Goal: Task Accomplishment & Management: Use online tool/utility

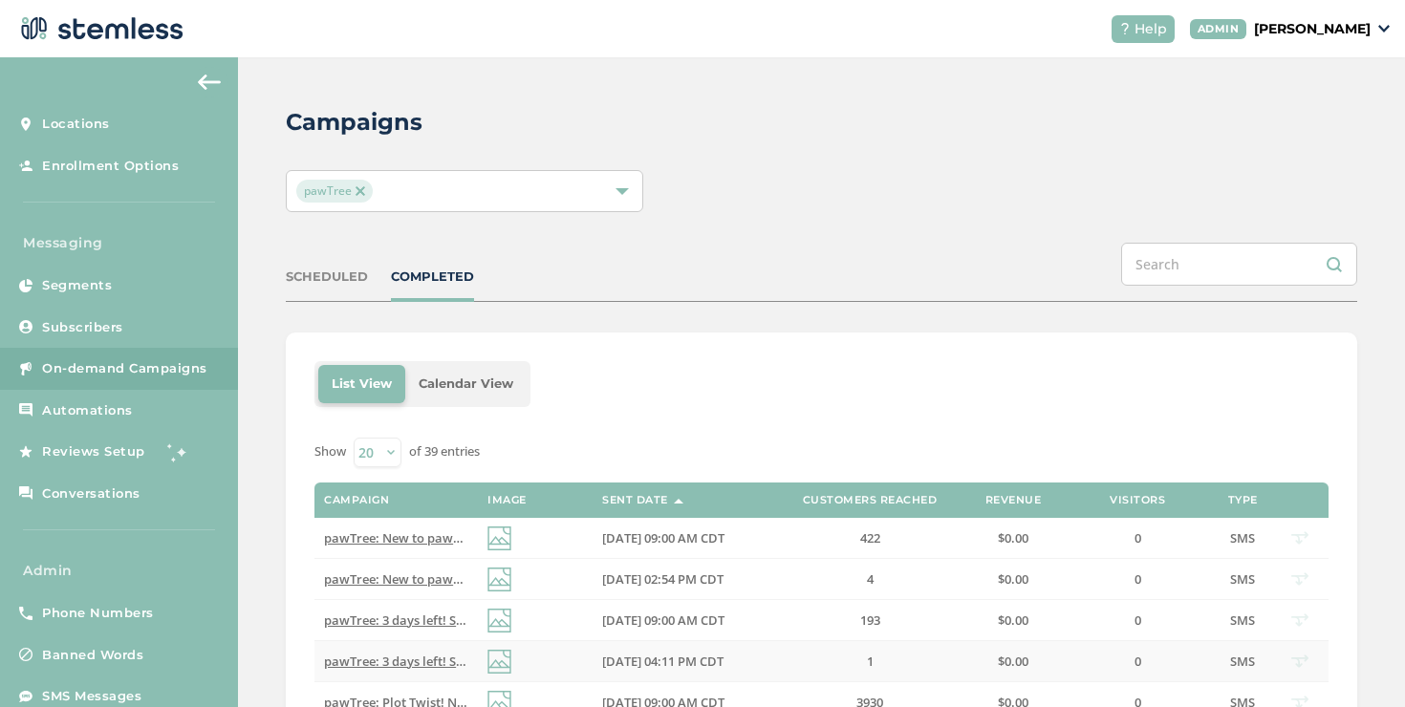
scroll to position [22, 0]
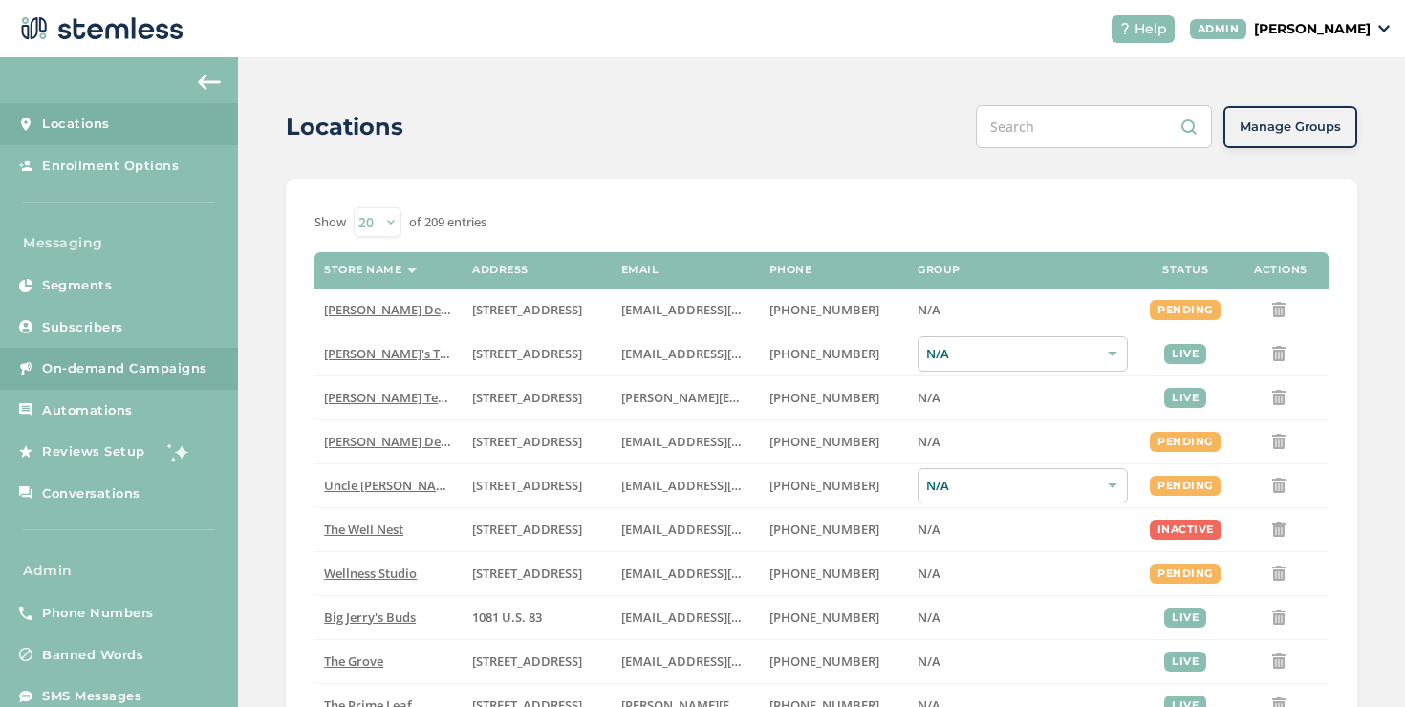
click at [203, 357] on link "On-demand Campaigns" at bounding box center [119, 369] width 238 height 42
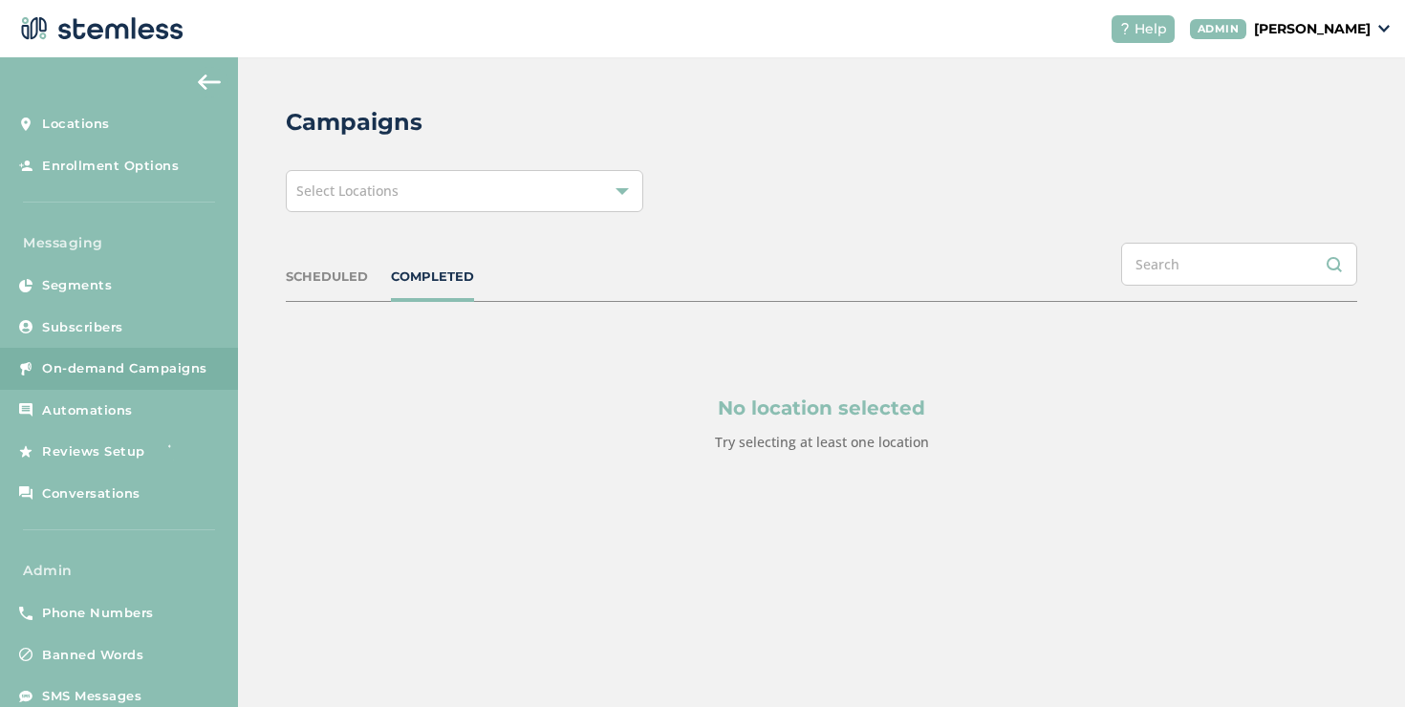
click at [422, 203] on div "Select Locations" at bounding box center [464, 191] width 357 height 42
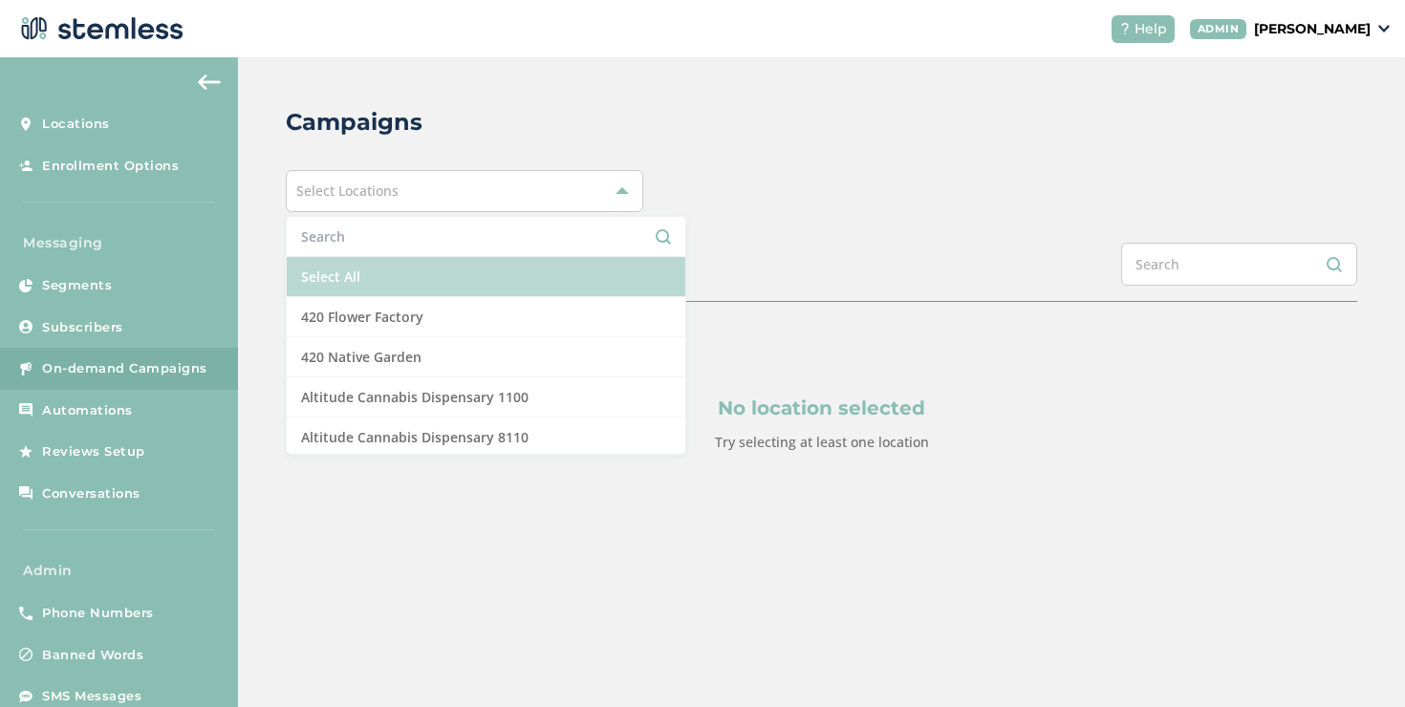
click at [451, 259] on li "Select All" at bounding box center [486, 277] width 399 height 40
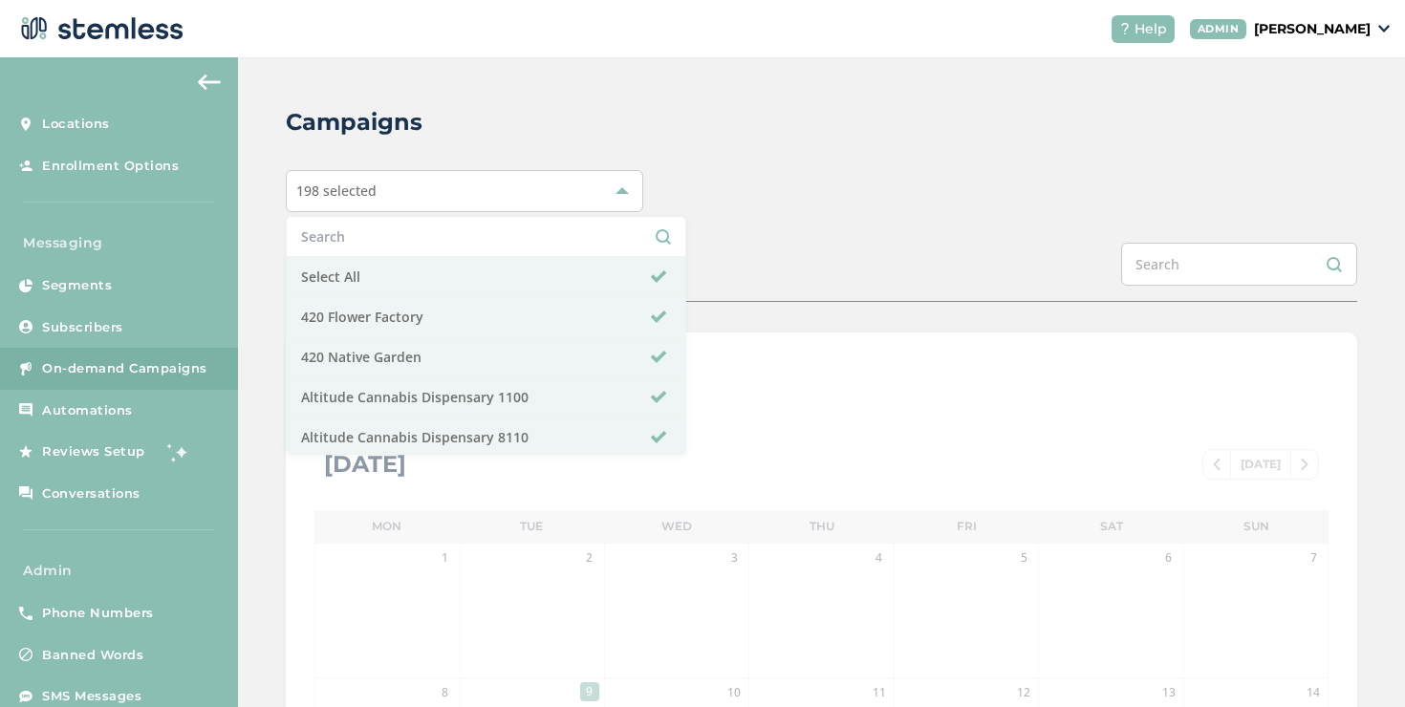
click at [711, 231] on div "Campaigns 198 selected Select All 420 Flower Factory 420 Native Garden Altitude…" at bounding box center [821, 675] width 1167 height 1237
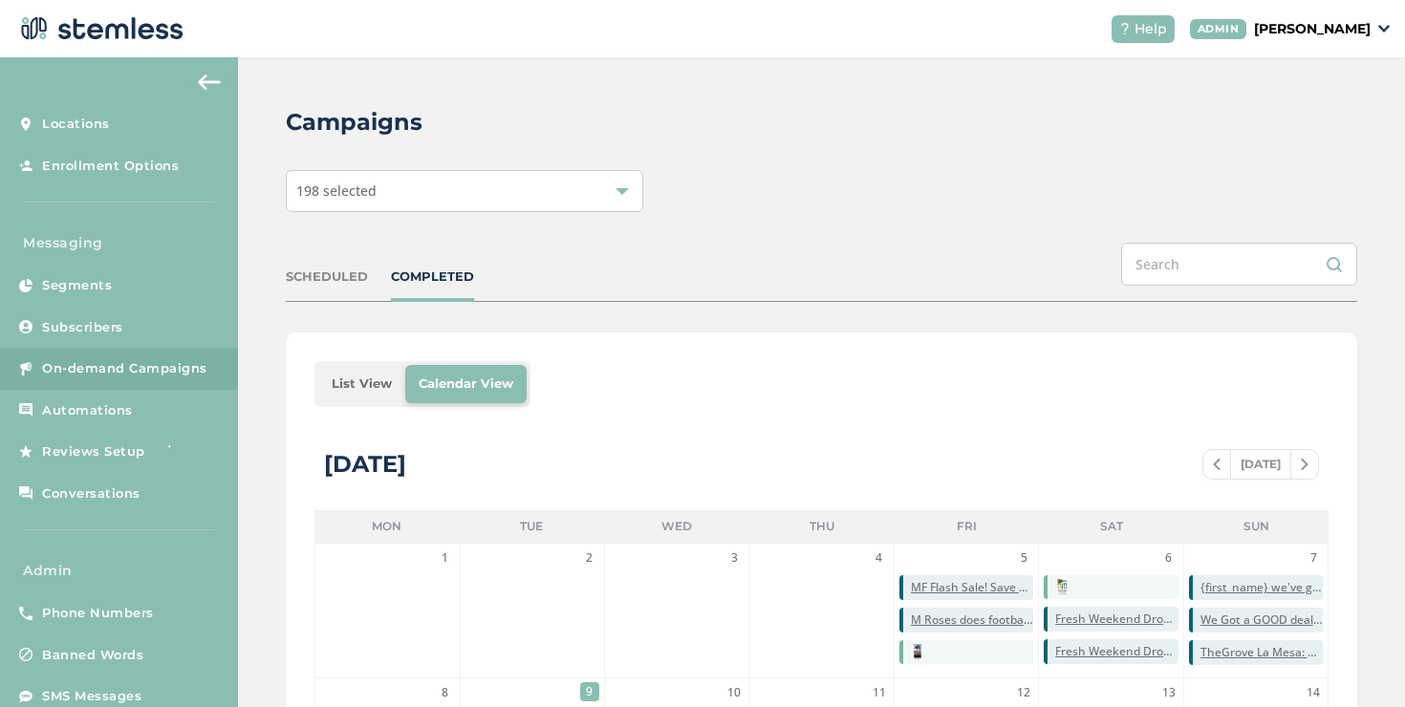
click at [360, 381] on li "List View" at bounding box center [361, 384] width 87 height 38
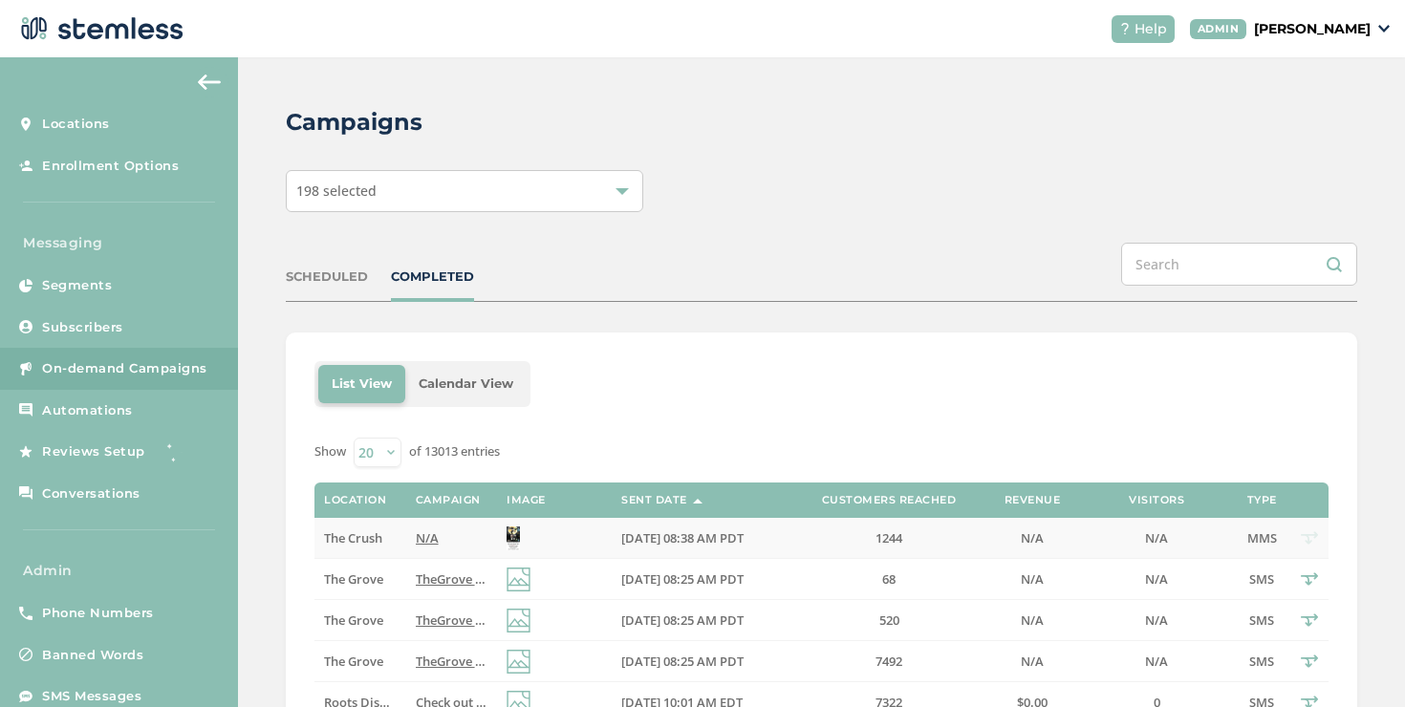
click at [394, 526] on td "The Crush" at bounding box center [359, 538] width 91 height 41
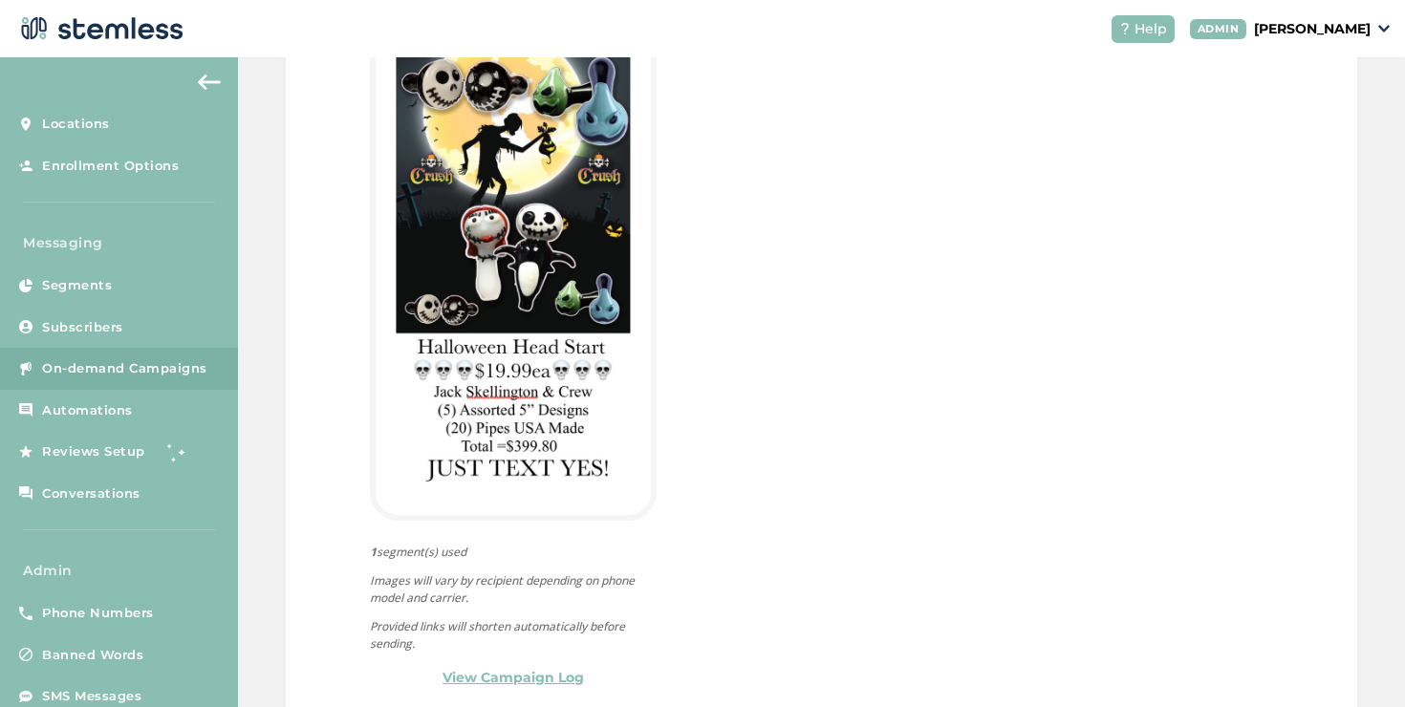
scroll to position [587, 0]
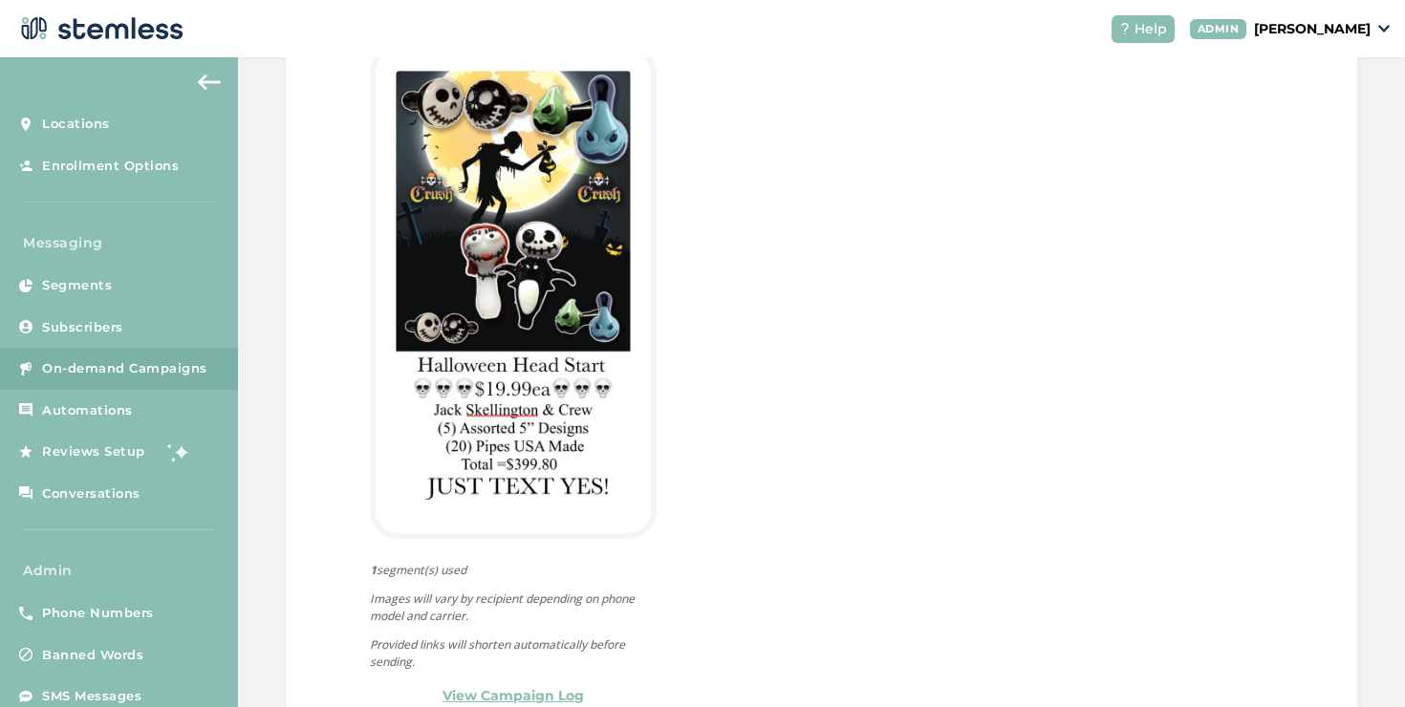
click at [1335, 36] on p "[PERSON_NAME]" at bounding box center [1312, 29] width 117 height 20
click at [1336, 143] on span "Impersonate" at bounding box center [1322, 137] width 94 height 19
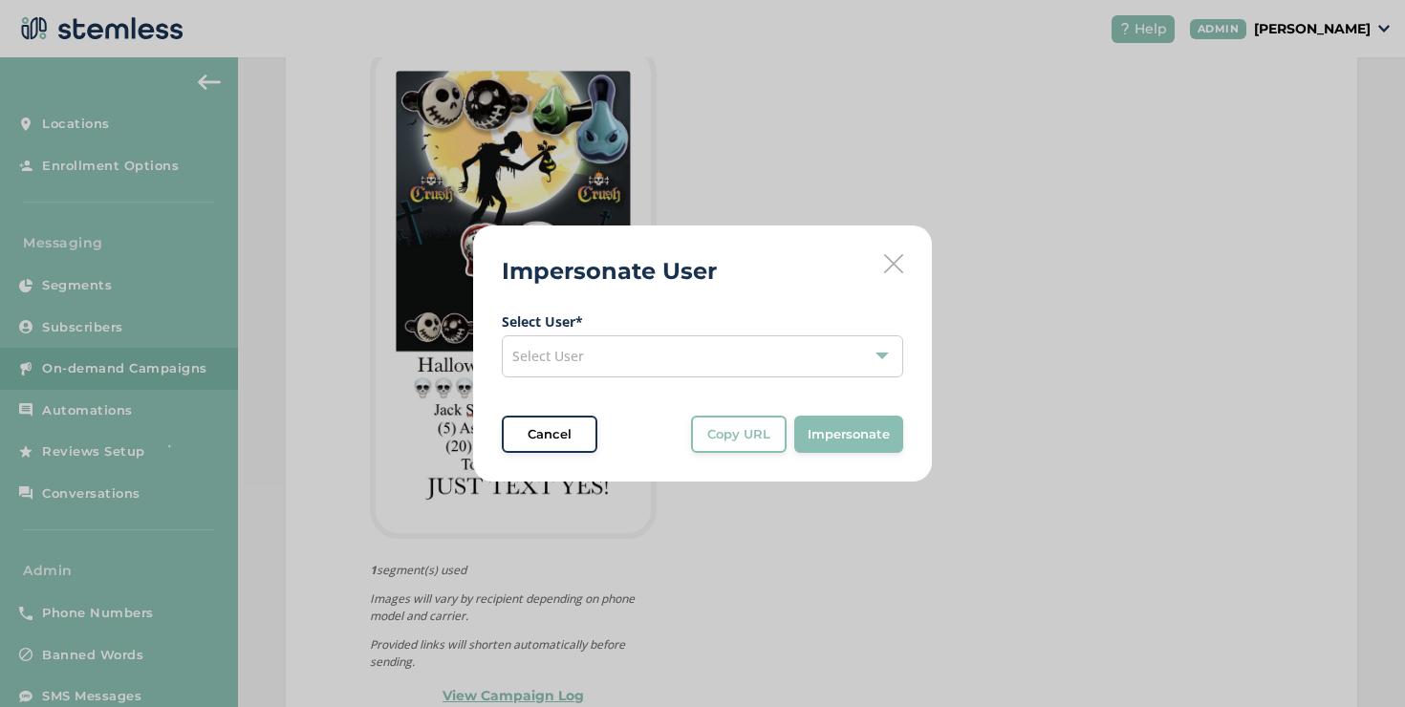
click at [803, 343] on div "Select User" at bounding box center [702, 357] width 401 height 42
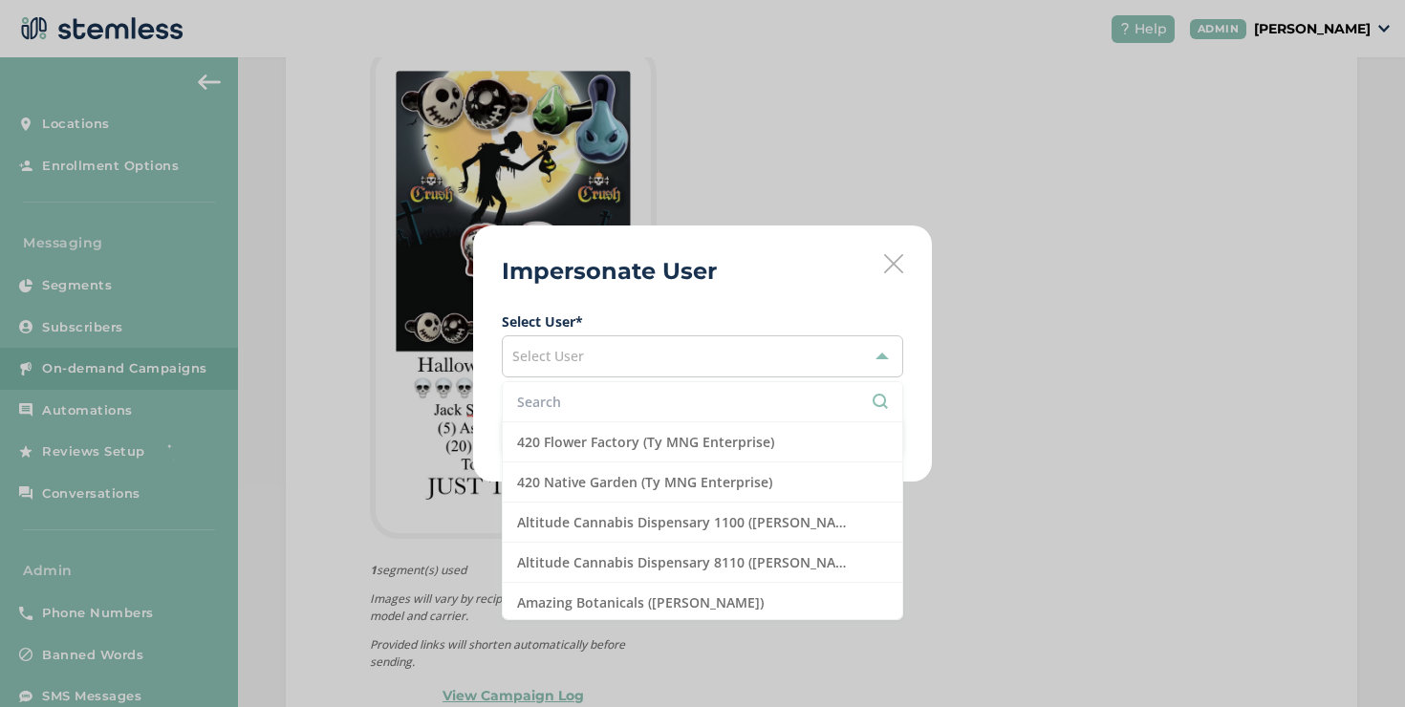
click at [646, 411] on input "text" at bounding box center [702, 402] width 371 height 20
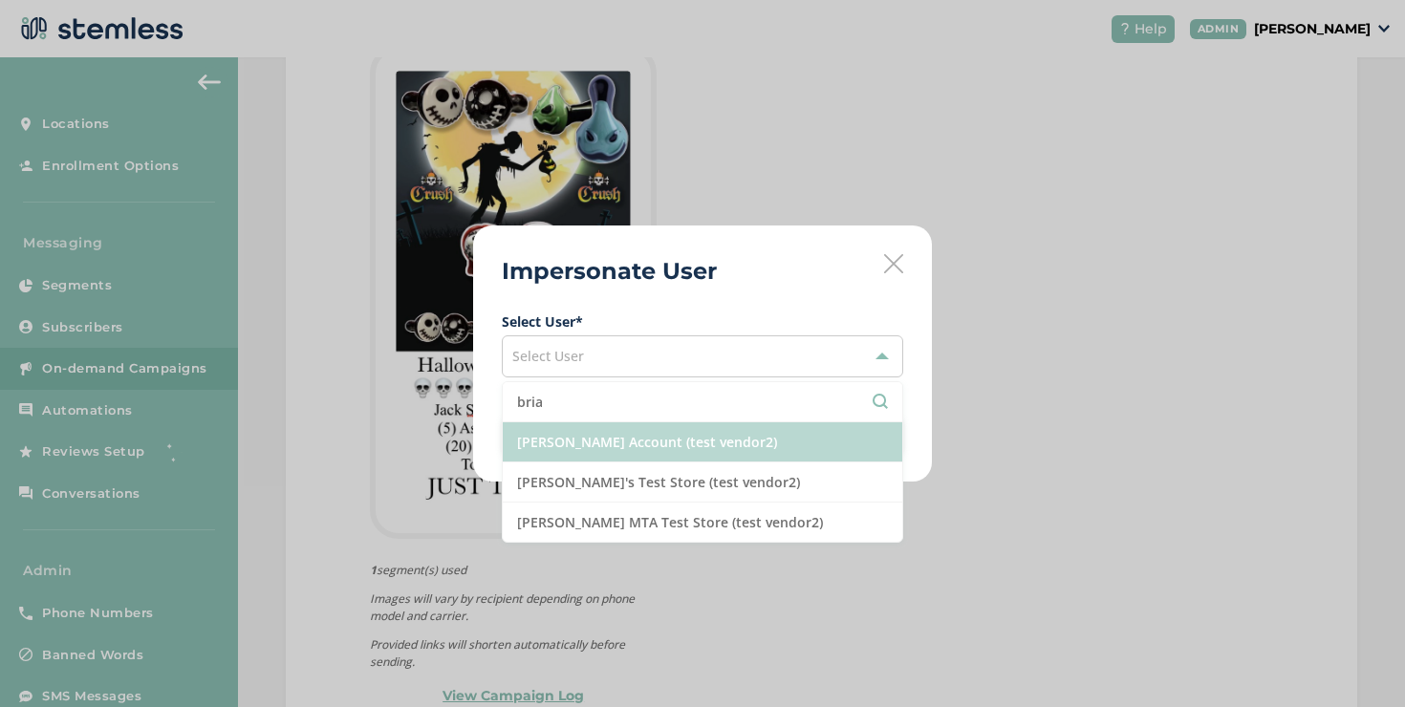
type input "bria"
click at [617, 428] on li "[PERSON_NAME] Account (test vendor2)" at bounding box center [703, 442] width 400 height 40
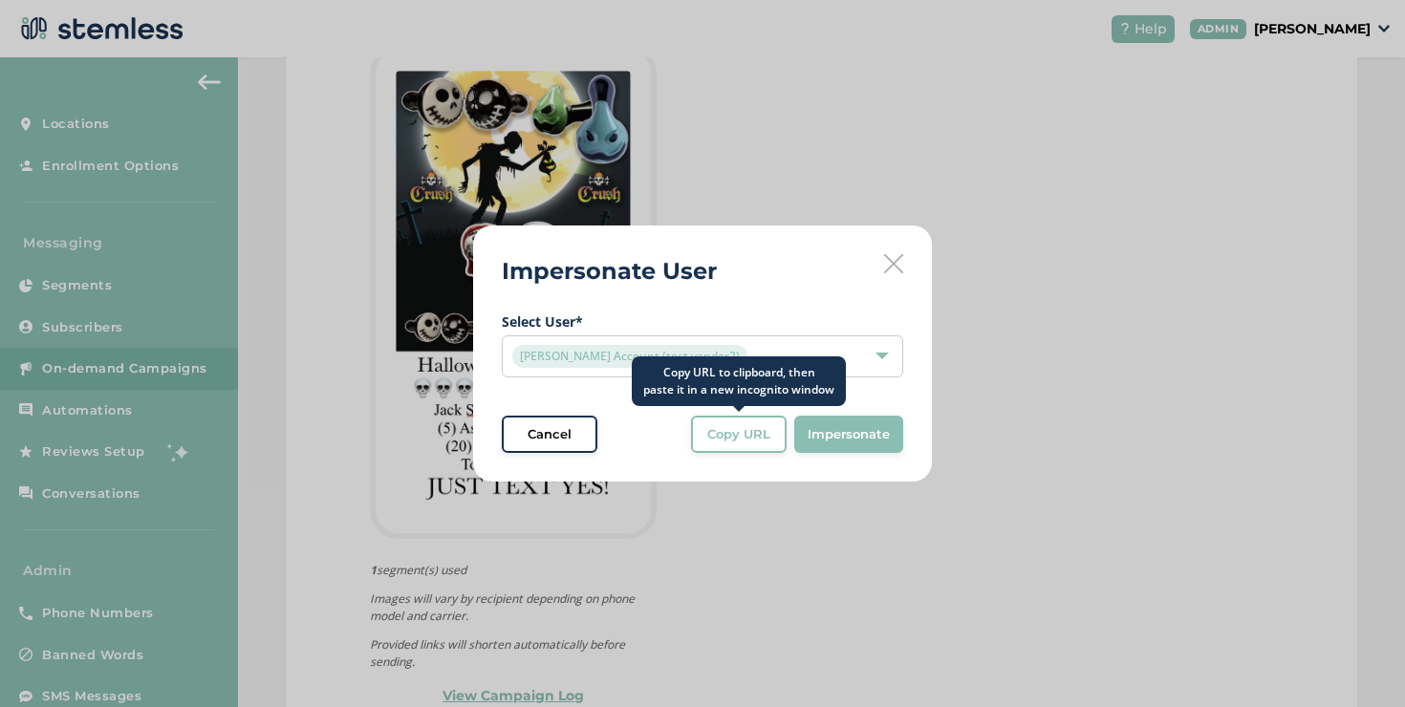
click at [730, 430] on span "Copy URL" at bounding box center [738, 434] width 63 height 19
